Goal: Task Accomplishment & Management: Manage account settings

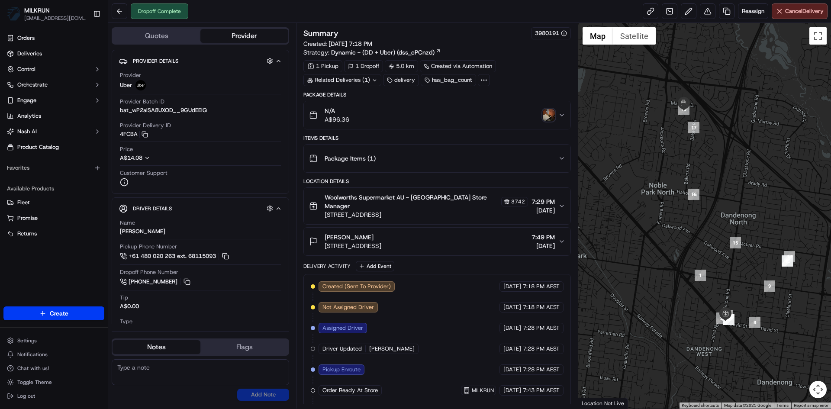
click at [547, 116] on img "button" at bounding box center [549, 115] width 12 height 12
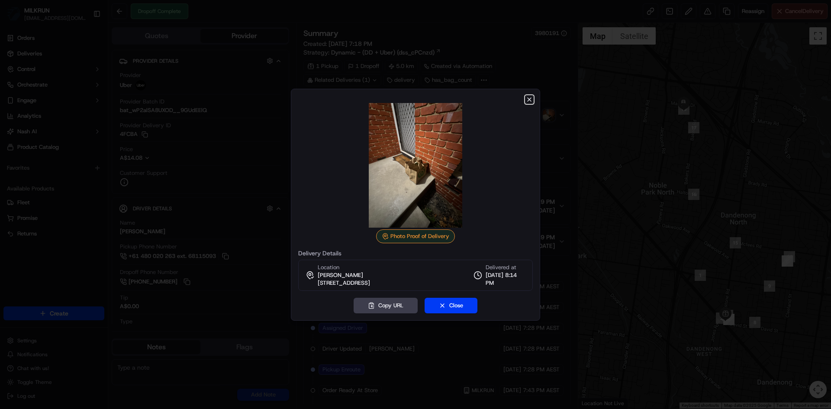
click at [529, 99] on icon "button" at bounding box center [529, 99] width 7 height 7
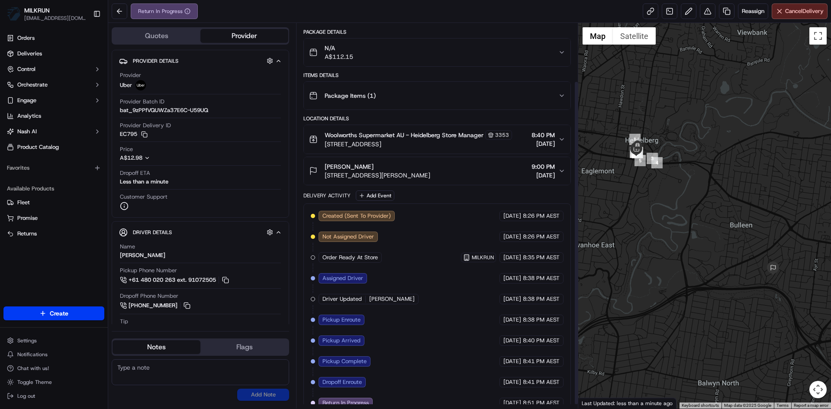
scroll to position [74, 0]
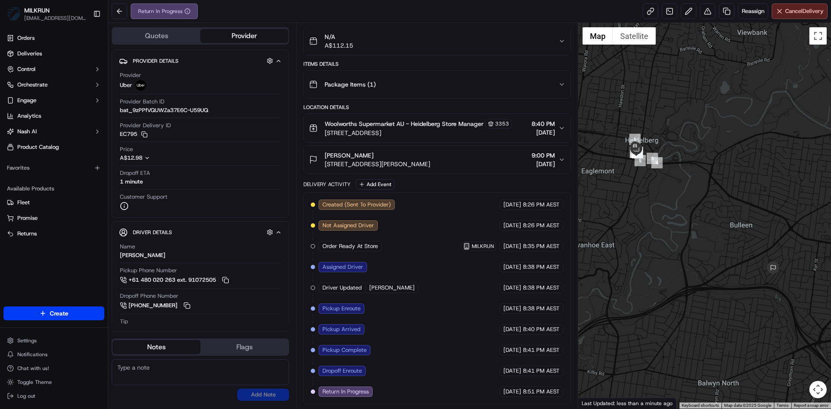
drag, startPoint x: 155, startPoint y: 348, endPoint x: 151, endPoint y: 353, distance: 6.8
click at [155, 348] on button "Notes" at bounding box center [157, 347] width 88 height 14
click at [130, 372] on textarea at bounding box center [200, 372] width 177 height 26
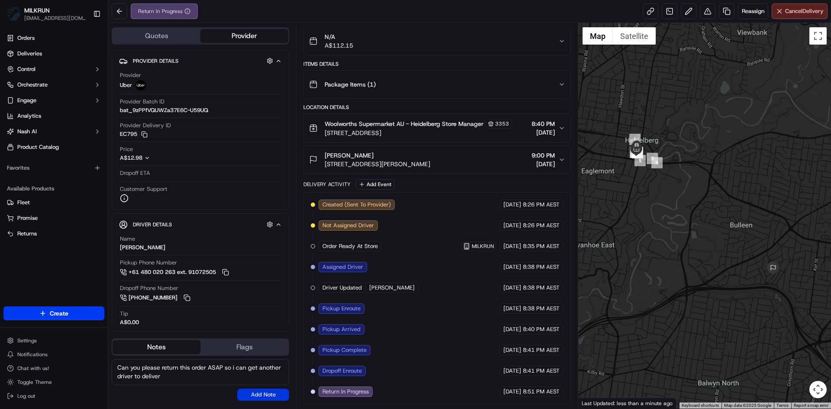
type textarea "Can you please return this order ASAP so i can get another driver to deliver"
click at [266, 396] on button "Add Note" at bounding box center [263, 395] width 52 height 12
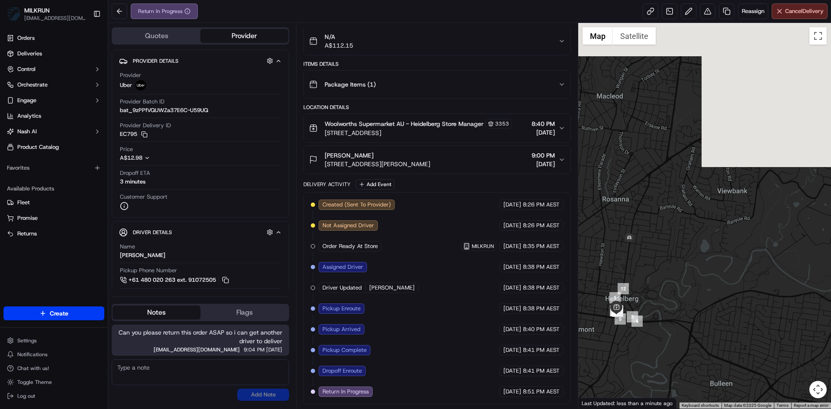
drag, startPoint x: 676, startPoint y: 229, endPoint x: 656, endPoint y: 387, distance: 159.7
click at [656, 387] on div at bounding box center [704, 216] width 253 height 386
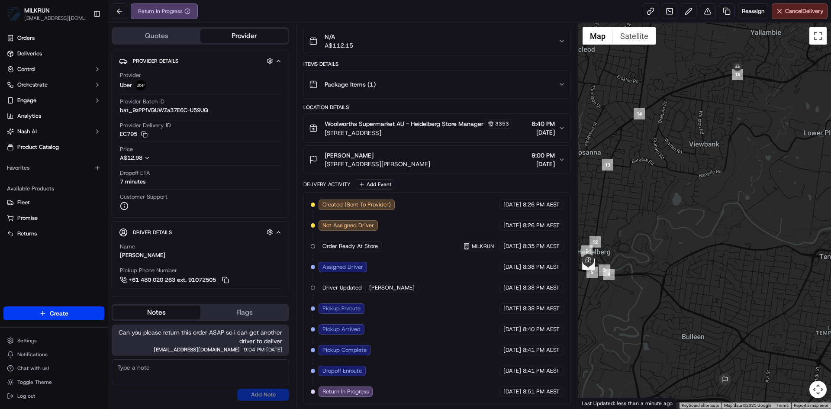
drag, startPoint x: 733, startPoint y: 288, endPoint x: 705, endPoint y: 242, distance: 54.8
click at [705, 242] on div at bounding box center [704, 216] width 253 height 386
click at [793, 10] on span "Cancel Delivery" at bounding box center [804, 11] width 39 height 8
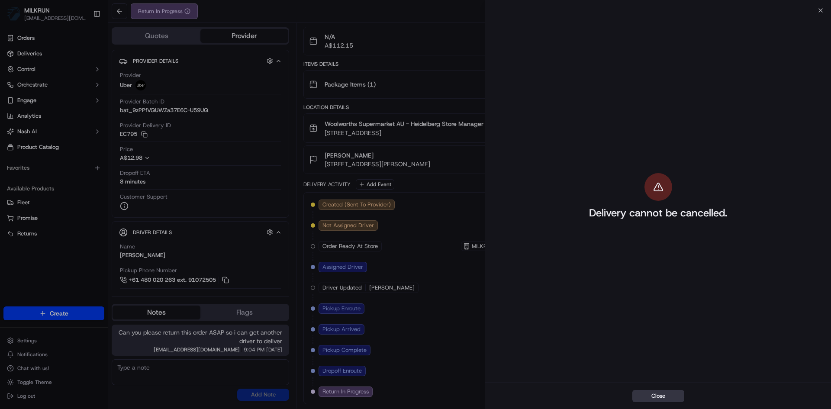
click at [657, 396] on button "Close" at bounding box center [658, 396] width 52 height 12
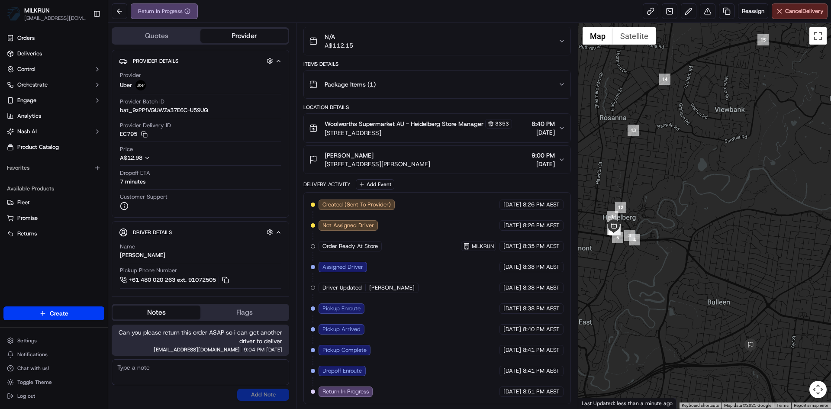
click at [139, 371] on textarea at bounding box center [200, 372] width 177 height 26
type textarea "return order now it has been cancelled"
click at [277, 396] on button "Add Note" at bounding box center [263, 395] width 52 height 12
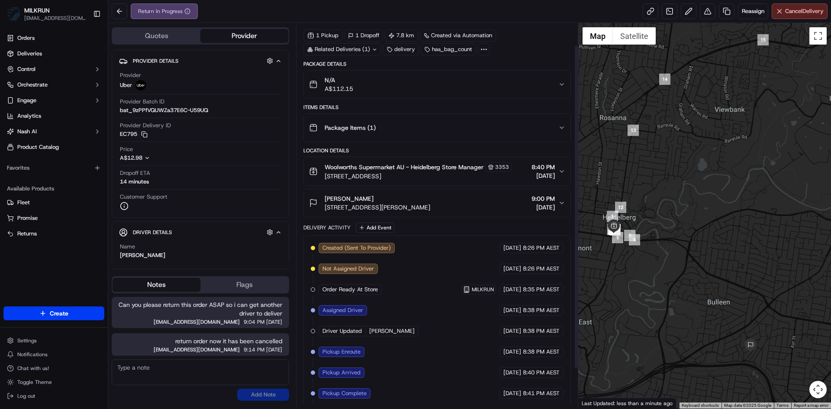
scroll to position [0, 0]
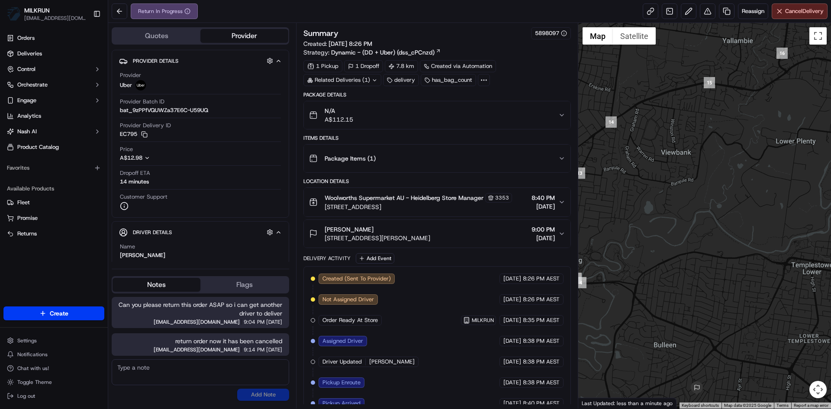
drag, startPoint x: 732, startPoint y: 314, endPoint x: 527, endPoint y: 307, distance: 205.7
click at [677, 355] on div at bounding box center [704, 216] width 253 height 386
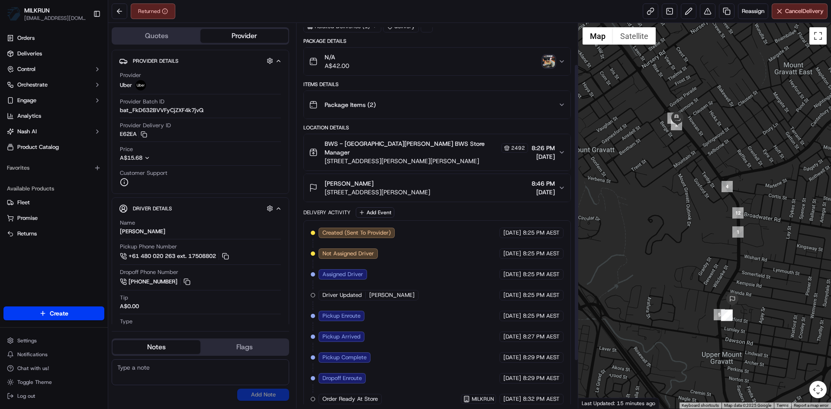
scroll to position [116, 0]
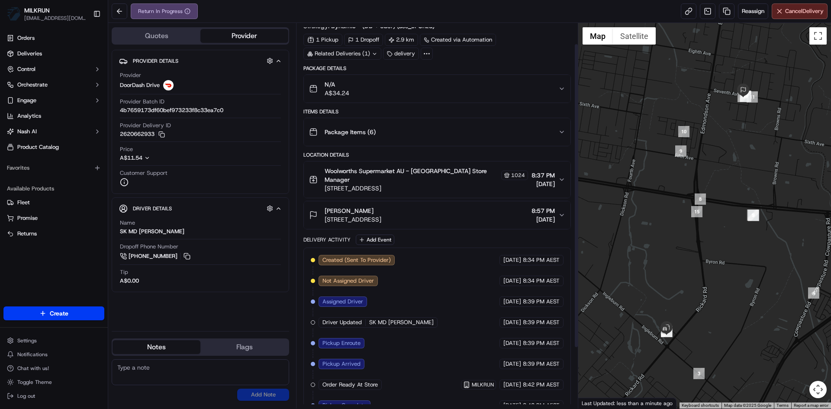
scroll to position [103, 0]
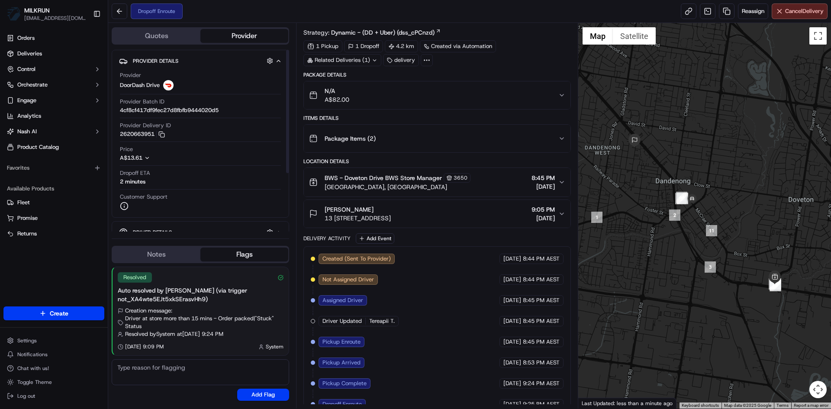
scroll to position [32, 0]
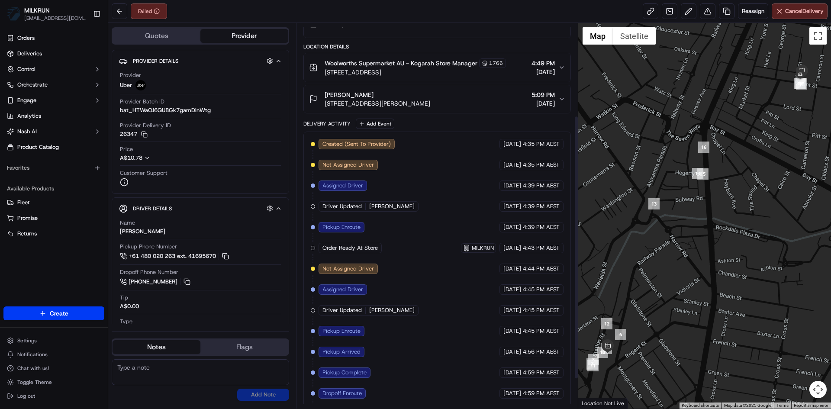
scroll to position [178, 0]
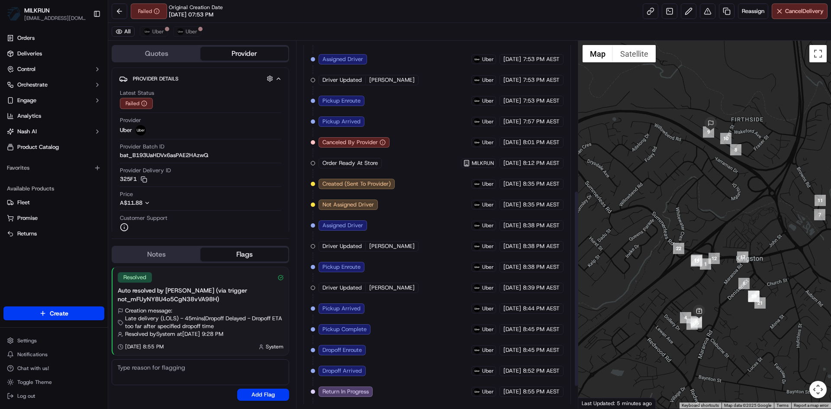
scroll to position [320, 0]
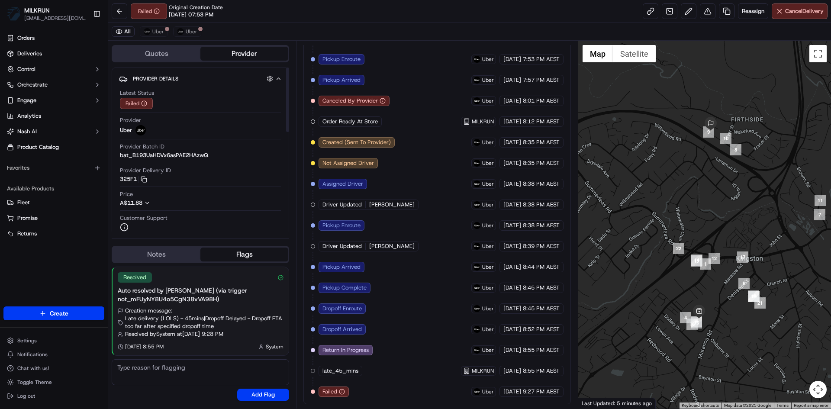
click at [169, 251] on button "Notes" at bounding box center [157, 255] width 88 height 14
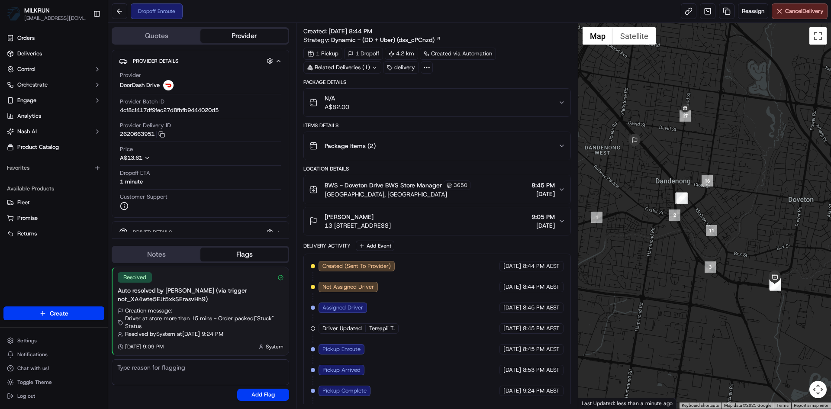
scroll to position [32, 0]
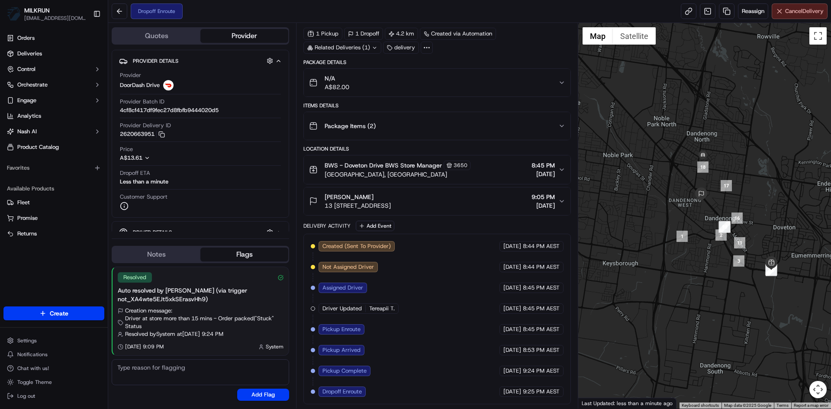
click at [793, 10] on span "Cancel Delivery" at bounding box center [804, 11] width 39 height 8
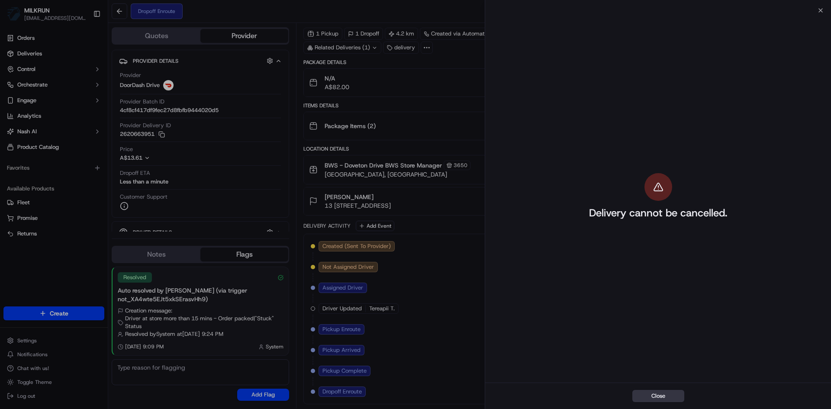
click at [665, 393] on button "Close" at bounding box center [658, 396] width 52 height 12
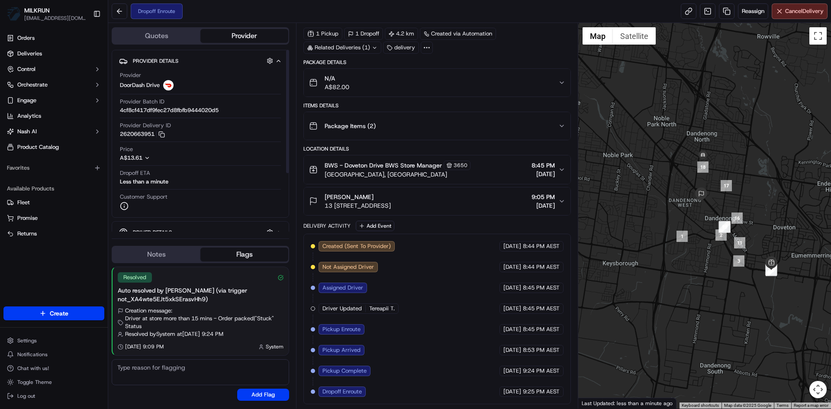
click at [160, 253] on button "Notes" at bounding box center [157, 255] width 88 height 14
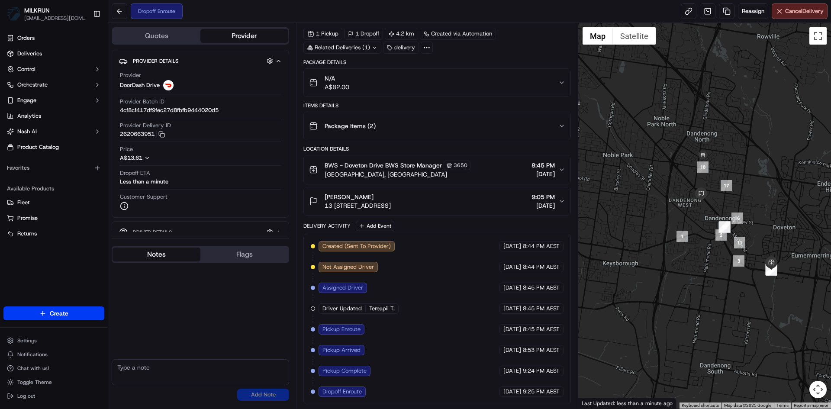
click at [120, 368] on textarea at bounding box center [200, 372] width 177 height 26
type textarea "can you please cancel this order off as store advised they could not supply"
click at [276, 395] on button "Add Note" at bounding box center [263, 395] width 52 height 12
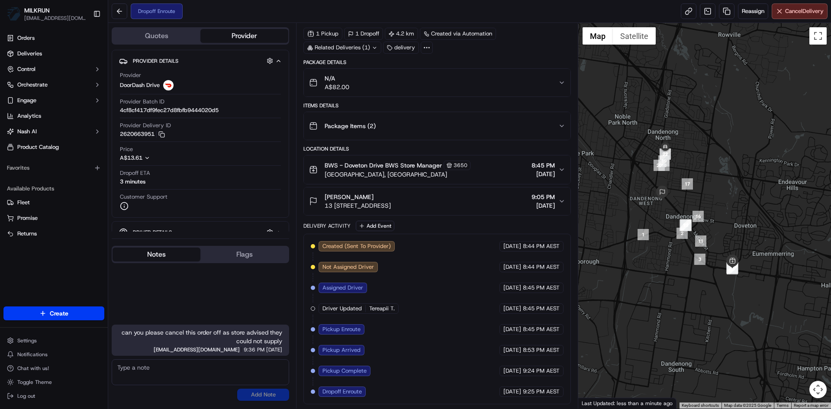
drag, startPoint x: 698, startPoint y: 331, endPoint x: 239, endPoint y: 91, distance: 518.3
click at [573, 294] on div "Quotes Provider Provider Details Hidden ( 2 ) Provider DoorDash Drive Provider …" at bounding box center [469, 216] width 723 height 386
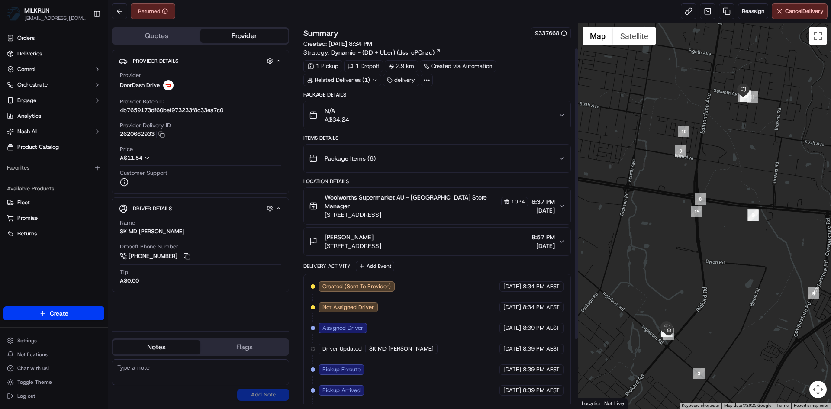
scroll to position [123, 0]
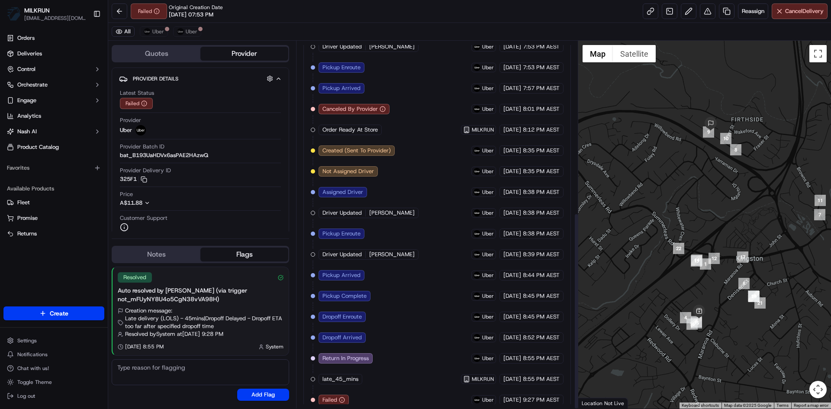
scroll to position [320, 0]
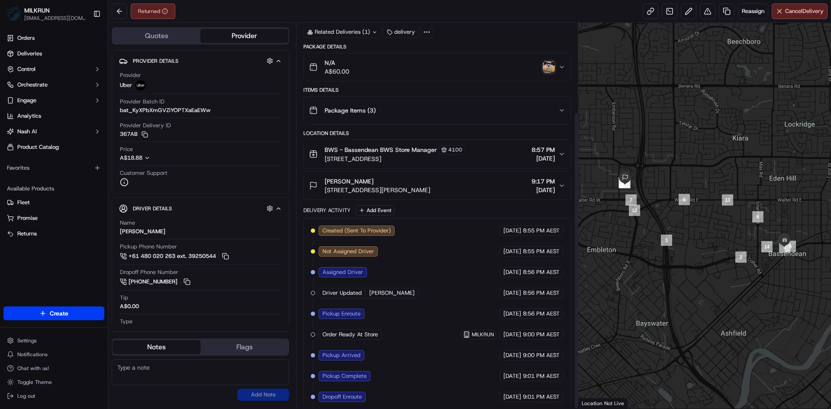
scroll to position [116, 0]
